Goal: Entertainment & Leisure: Browse casually

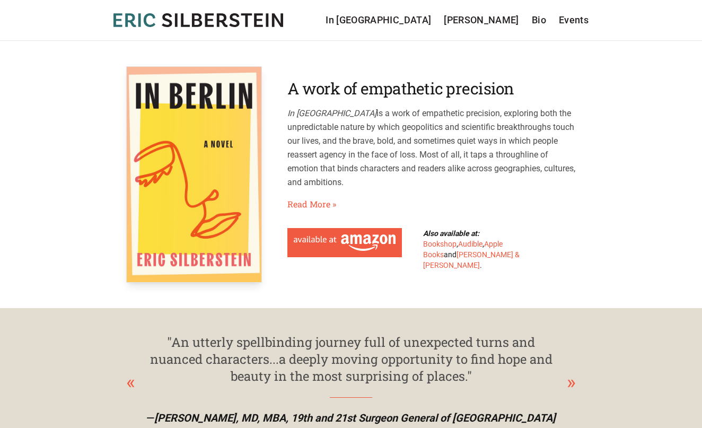
click at [584, 12] on header "Eric Silberstein In Berlin Sergei Kraev Bio Events In Berlin Sergei Kraev Bio E…" at bounding box center [351, 20] width 702 height 41
click at [575, 19] on link "Events" at bounding box center [574, 20] width 30 height 15
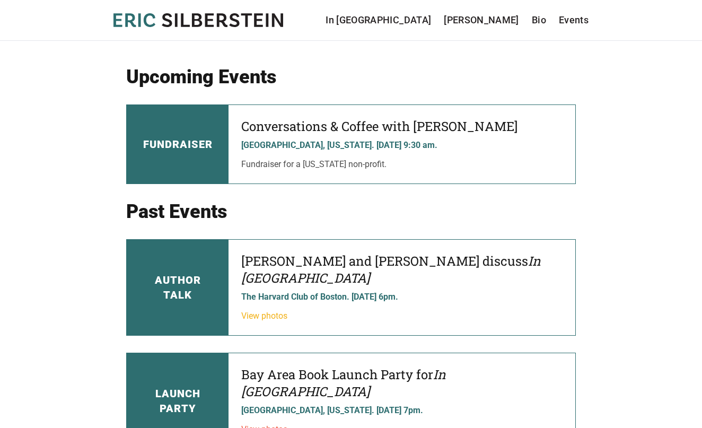
click at [282, 311] on link "View photos" at bounding box center [264, 316] width 46 height 10
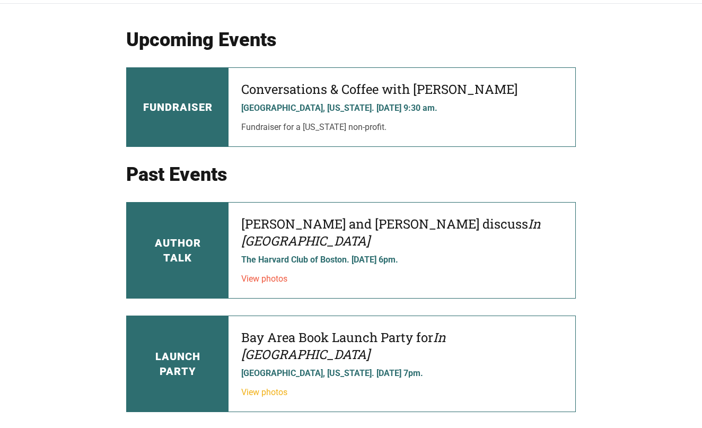
click at [257, 387] on link "View photos" at bounding box center [264, 392] width 46 height 10
click at [251, 273] on link "View photos" at bounding box center [264, 278] width 46 height 10
